Goal: Check status

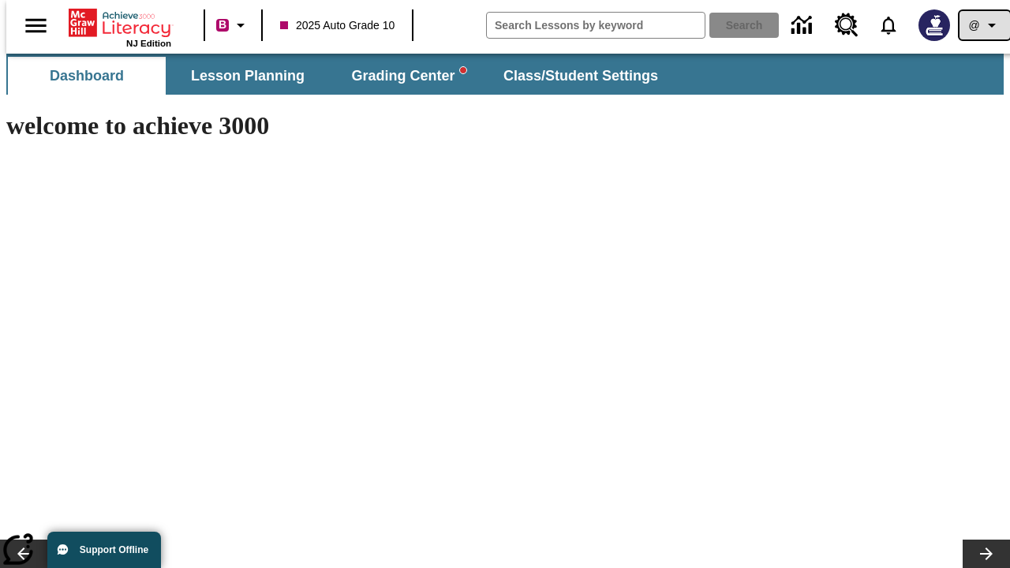
click at [982, 25] on icon "Profile/Settings" at bounding box center [991, 25] width 19 height 19
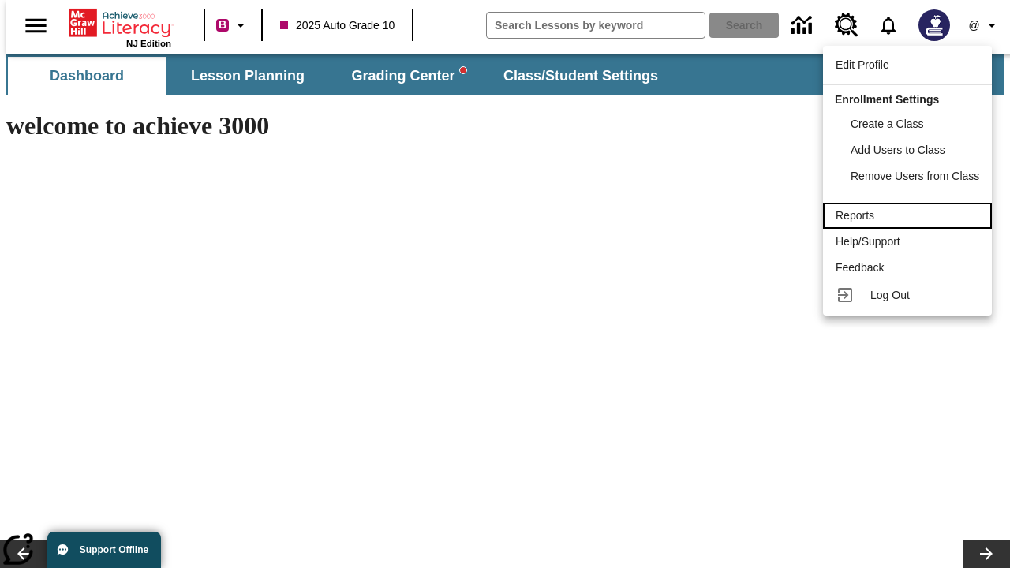
click at [910, 215] on div "Reports" at bounding box center [907, 215] width 144 height 17
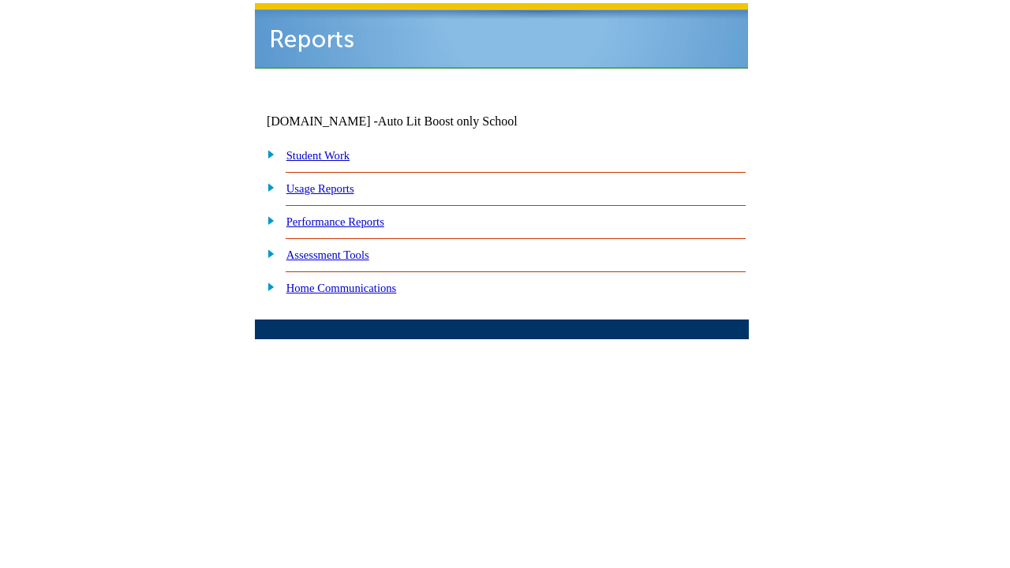
click at [351, 215] on link "Performance Reports" at bounding box center [335, 221] width 98 height 13
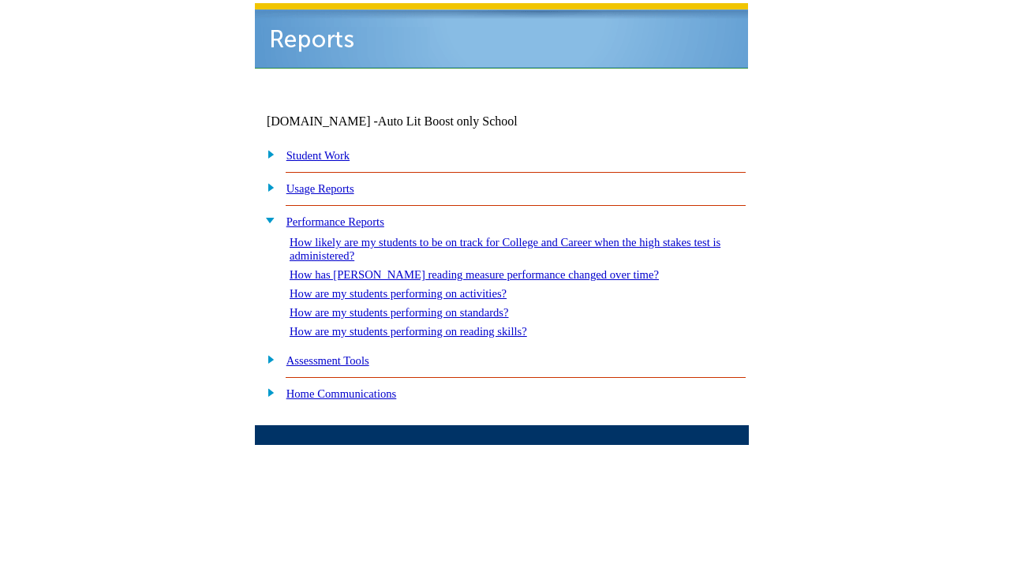
click at [415, 306] on link "How are my students performing on standards?" at bounding box center [399, 312] width 219 height 13
